Goal: Information Seeking & Learning: Learn about a topic

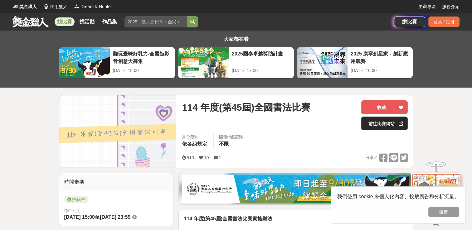
click at [387, 125] on link "前往比賽網站" at bounding box center [384, 124] width 47 height 14
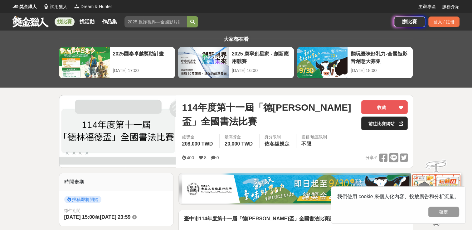
click at [382, 120] on link "前往比賽網站" at bounding box center [384, 124] width 47 height 14
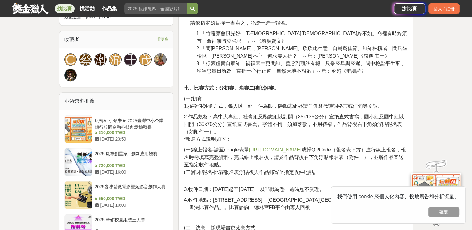
scroll to position [412, 0]
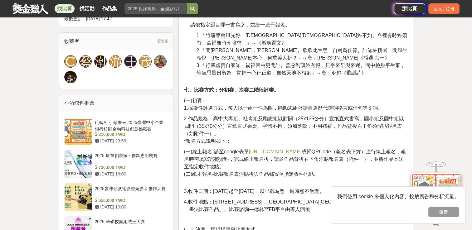
click at [297, 149] on link "https://forms.gle/4CYfNiBpTuT84L6b8" at bounding box center [275, 151] width 53 height 5
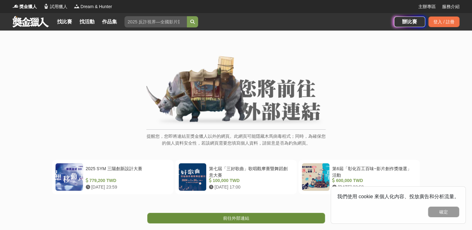
click at [229, 213] on link "前往外部連結" at bounding box center [236, 218] width 178 height 11
click at [228, 216] on span "前往外部連結" at bounding box center [236, 218] width 26 height 5
